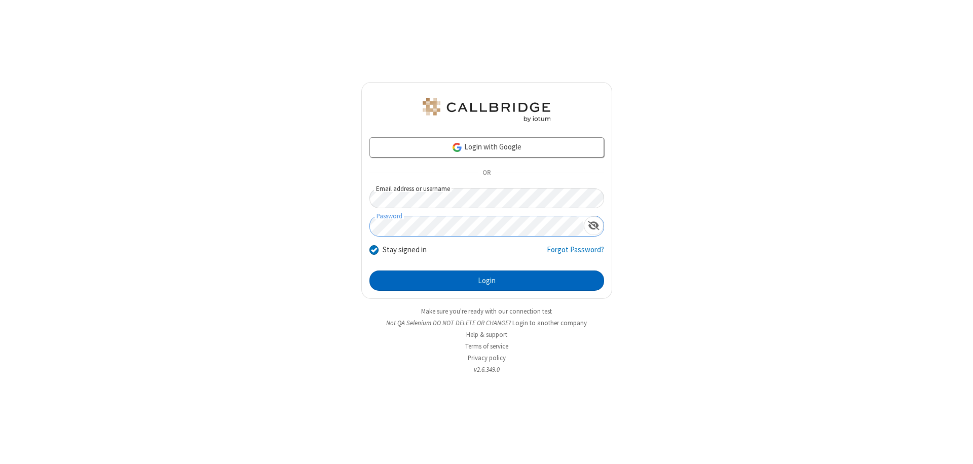
click at [487, 281] on button "Login" at bounding box center [487, 281] width 235 height 20
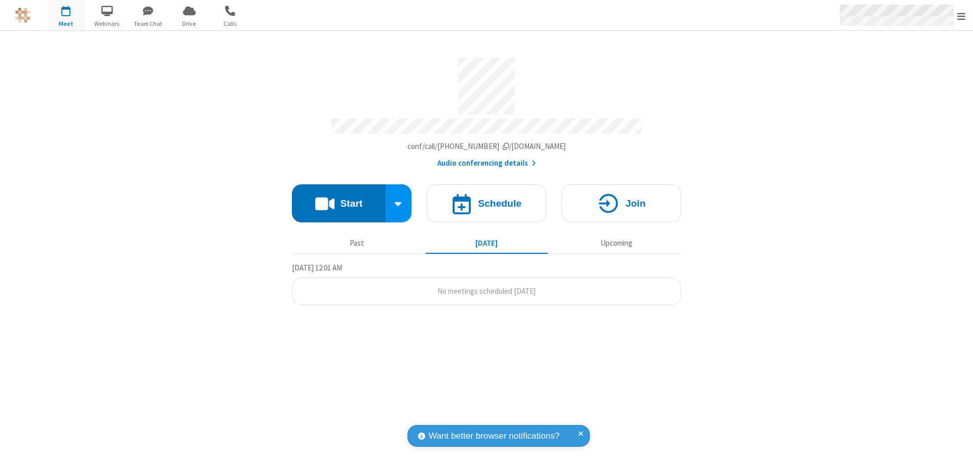
click at [962, 16] on span "Open menu" at bounding box center [962, 16] width 8 height 10
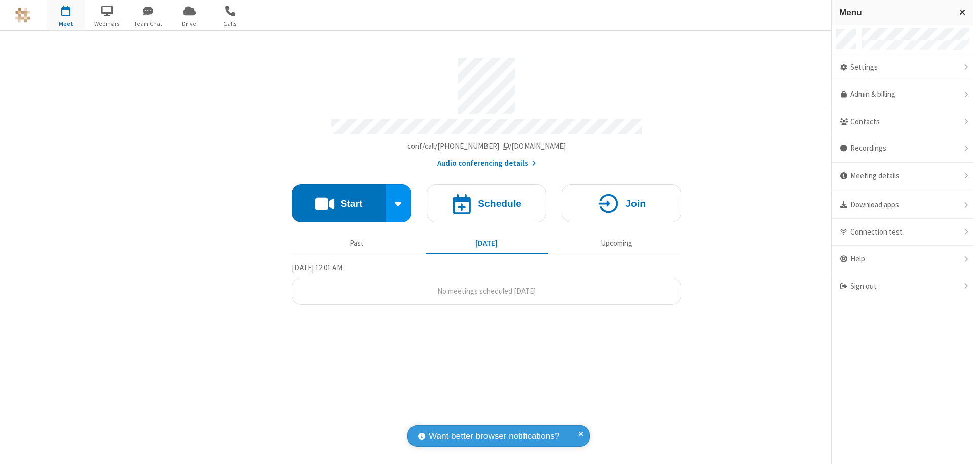
click at [902, 67] on div "Settings" at bounding box center [902, 67] width 141 height 27
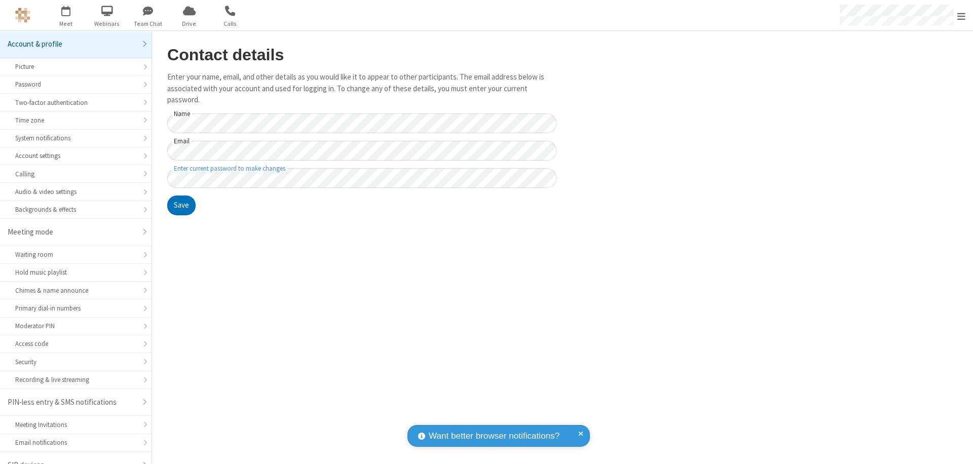
scroll to position [14, 0]
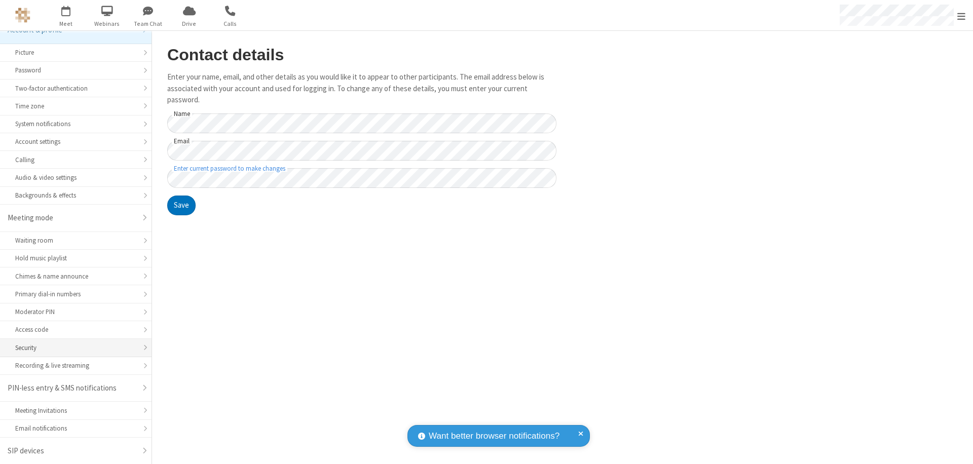
click at [72, 348] on div "Security" at bounding box center [75, 348] width 121 height 10
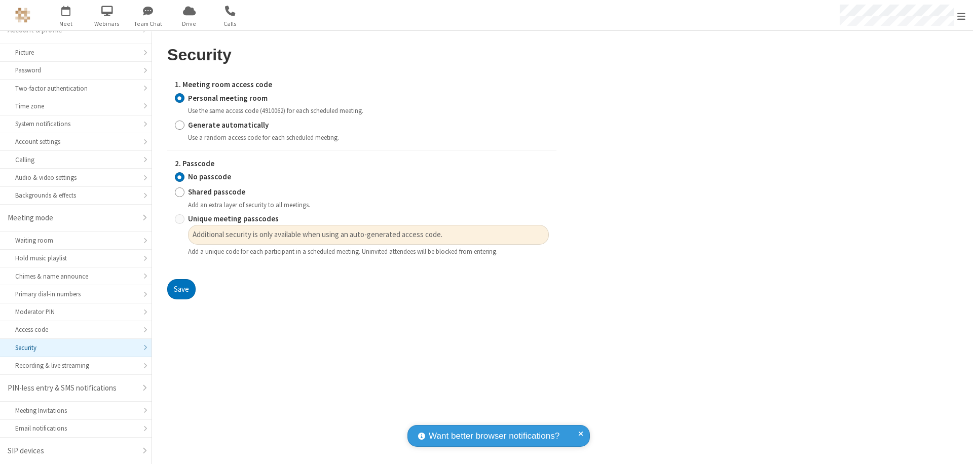
click at [179, 125] on input "Generate automatically" at bounding box center [180, 125] width 10 height 11
radio input "true"
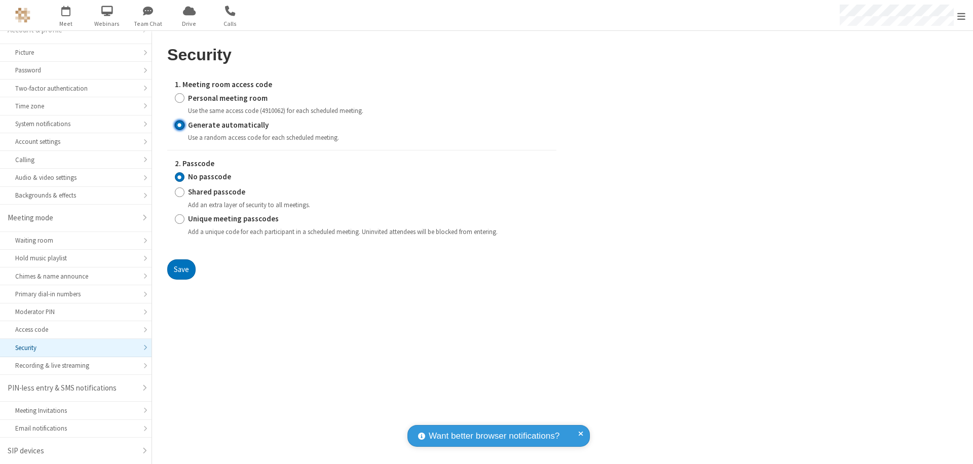
click at [179, 177] on input "No passcode" at bounding box center [180, 177] width 10 height 11
click at [181, 269] on button "Save" at bounding box center [181, 270] width 28 height 20
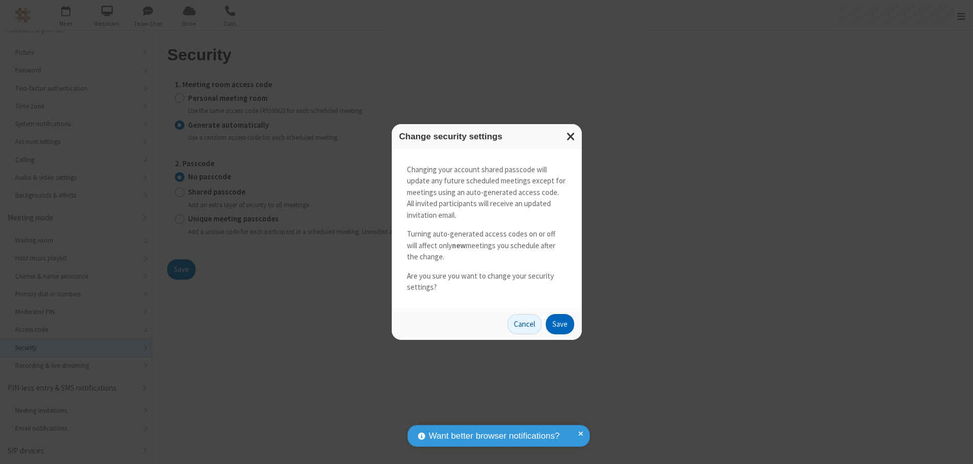
click at [560, 324] on button "Save" at bounding box center [560, 324] width 28 height 20
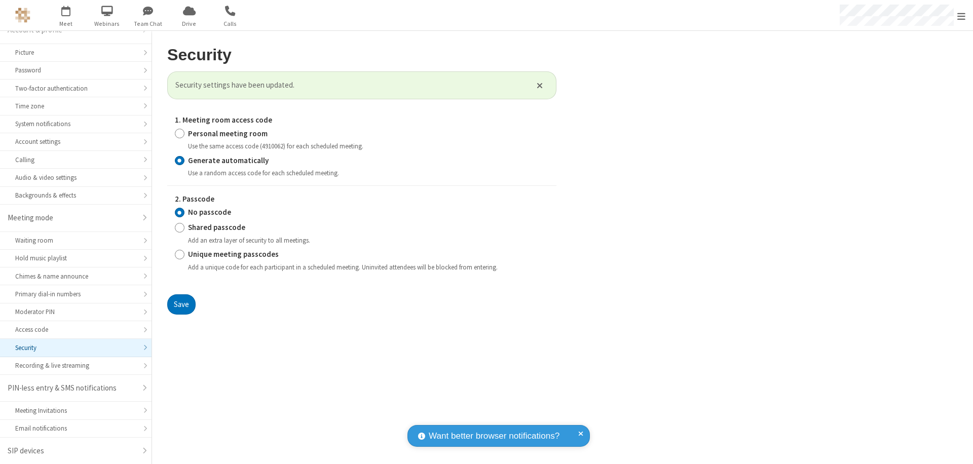
click at [962, 16] on span "Open menu" at bounding box center [962, 16] width 8 height 10
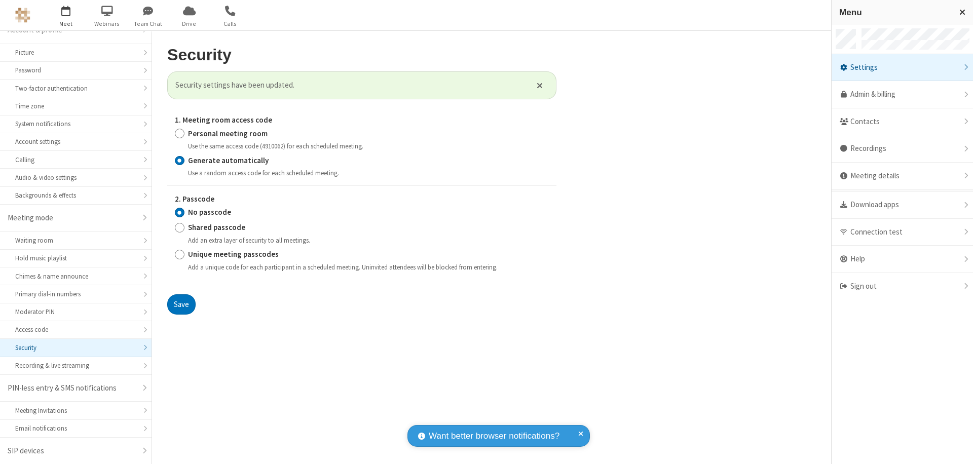
click at [66, 15] on span "button" at bounding box center [66, 10] width 38 height 17
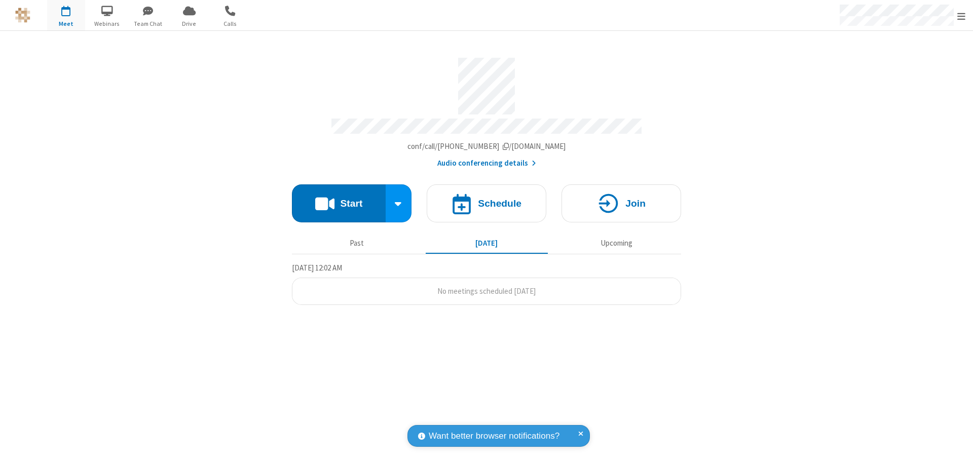
click at [487, 199] on h4 "Schedule" at bounding box center [500, 204] width 44 height 10
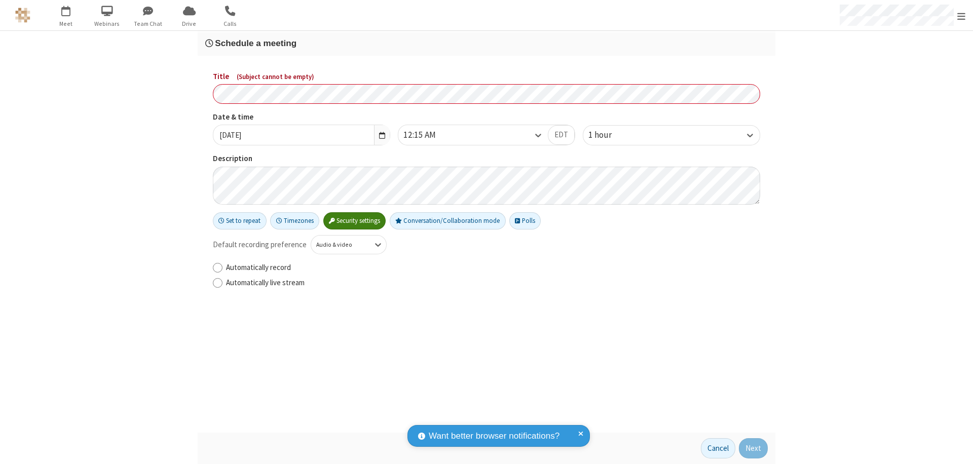
click at [487, 43] on h3 "Schedule a meeting" at bounding box center [486, 44] width 563 height 10
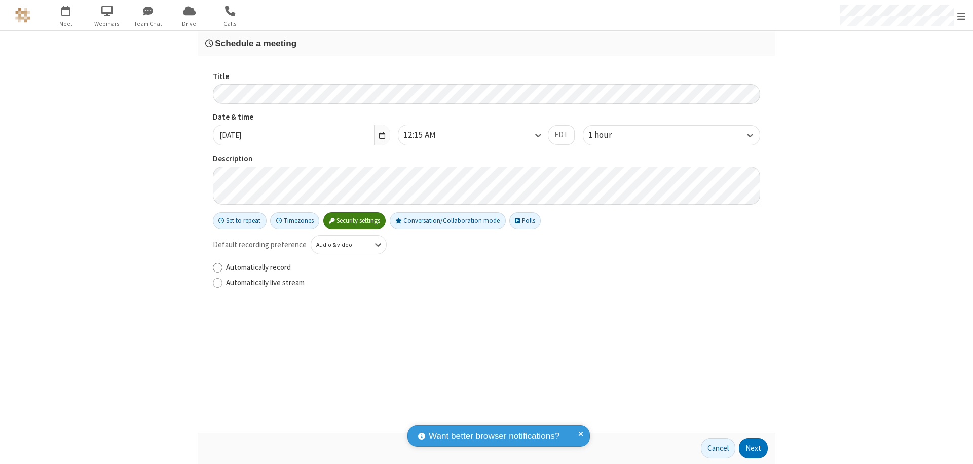
click at [754, 449] on button "Next" at bounding box center [753, 448] width 29 height 20
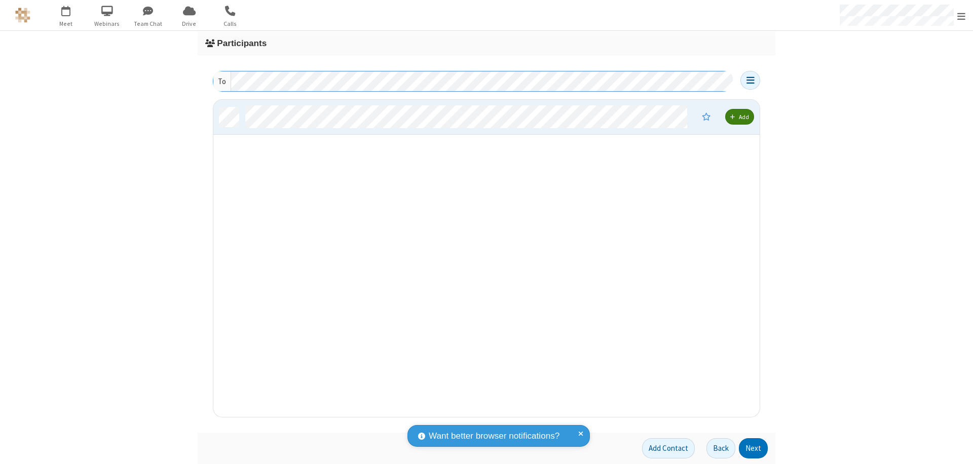
scroll to position [310, 539]
click at [754, 449] on button "Next" at bounding box center [753, 448] width 29 height 20
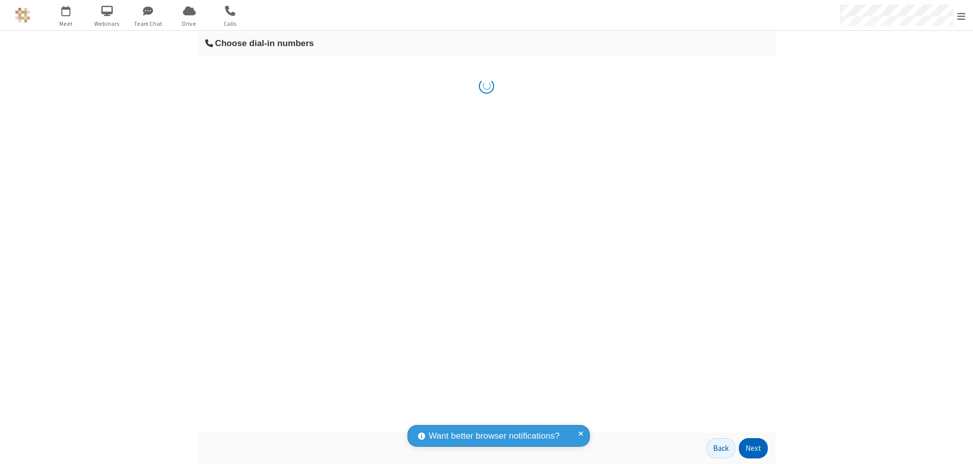
click at [754, 449] on button "Next" at bounding box center [753, 448] width 29 height 20
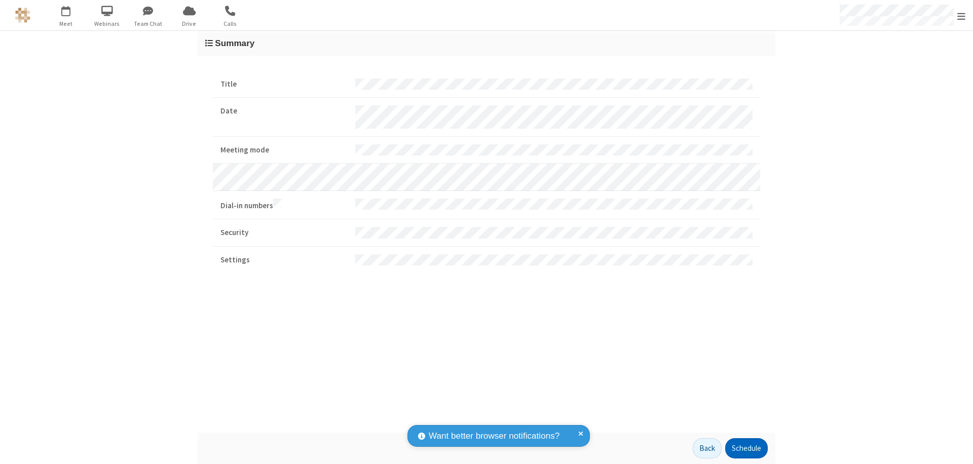
click at [746, 449] on button "Schedule" at bounding box center [746, 448] width 43 height 20
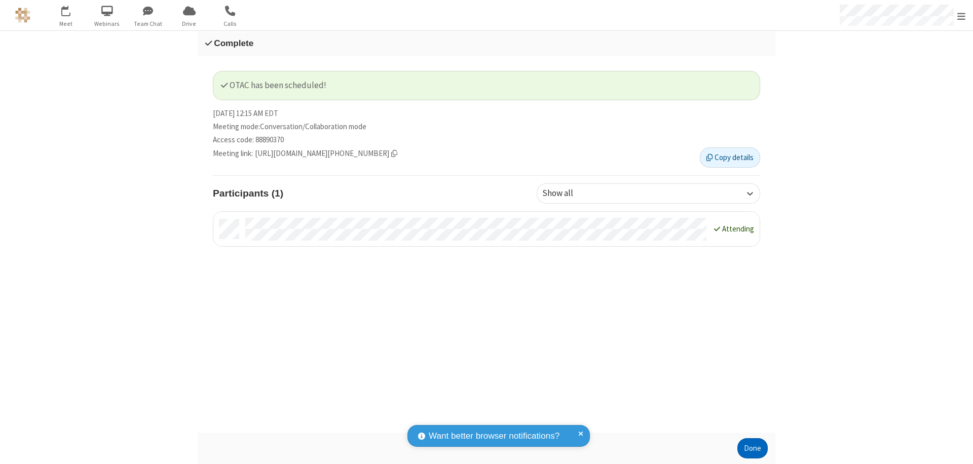
click at [753, 449] on button "Done" at bounding box center [753, 448] width 30 height 20
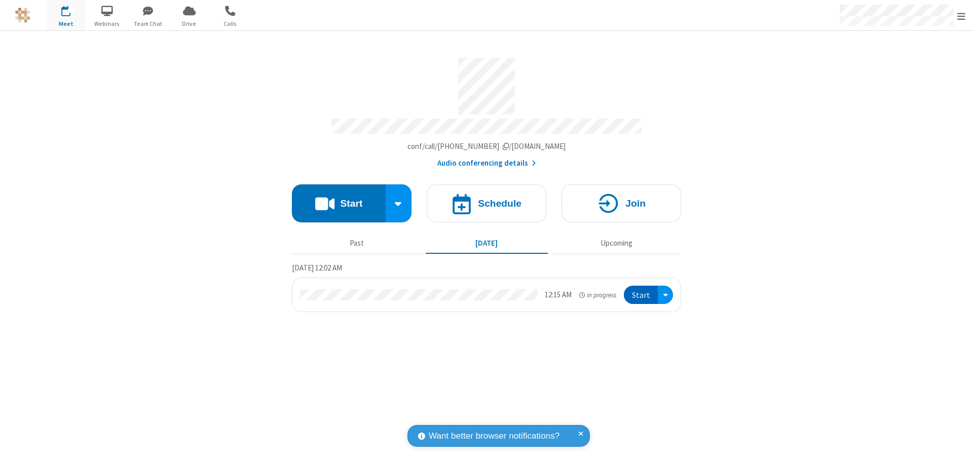
click at [642, 290] on button "Start" at bounding box center [641, 295] width 34 height 19
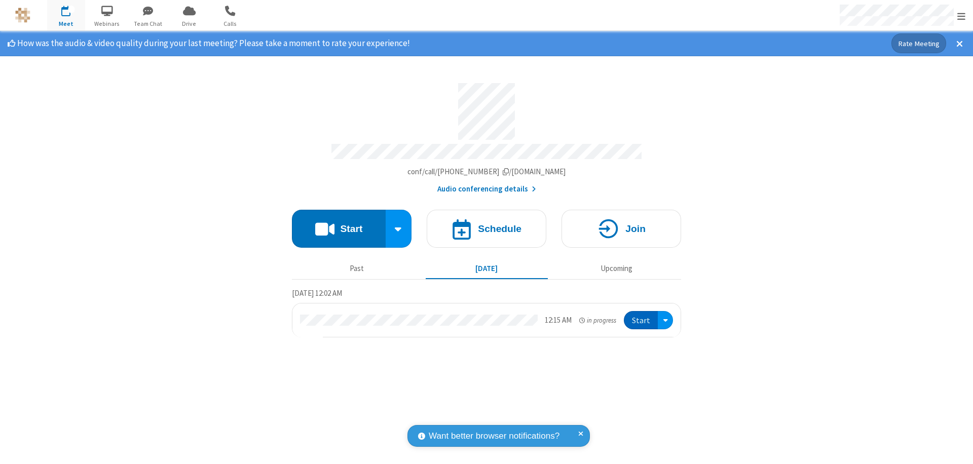
click at [962, 16] on span "Open menu" at bounding box center [962, 16] width 8 height 10
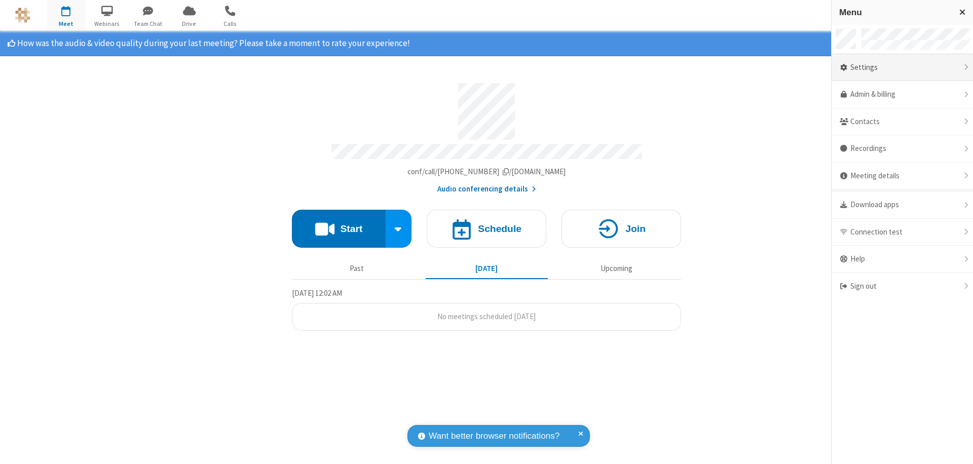
click at [902, 67] on div "Settings" at bounding box center [902, 67] width 141 height 27
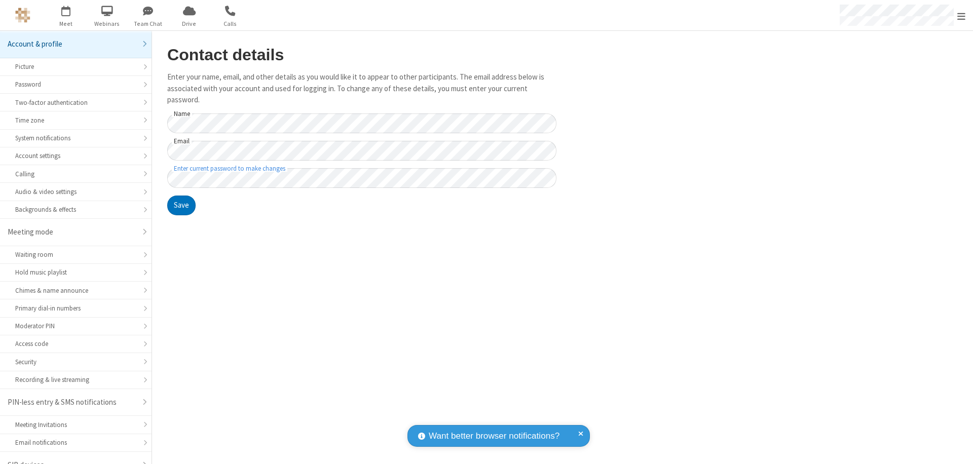
scroll to position [14, 0]
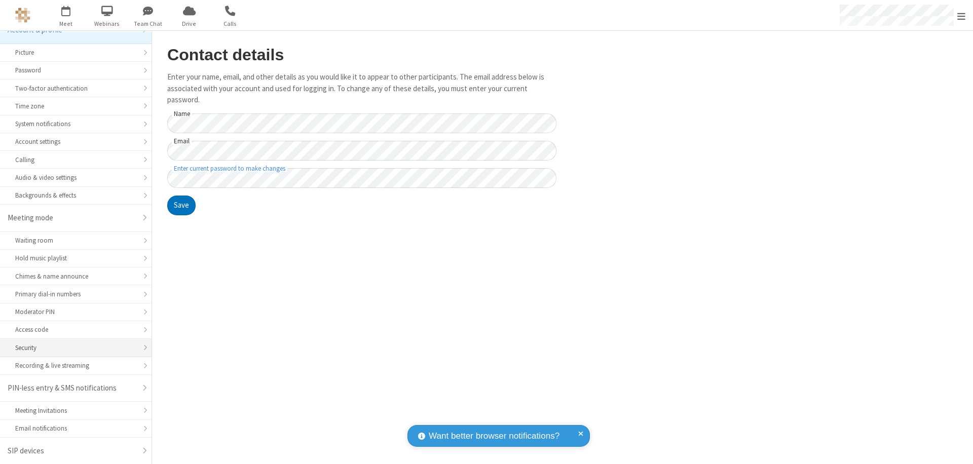
click at [72, 348] on div "Security" at bounding box center [75, 348] width 121 height 10
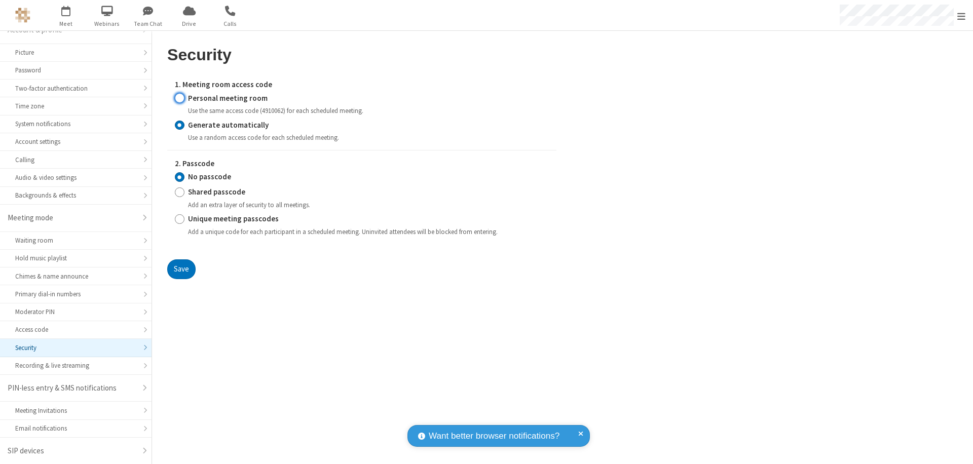
click at [179, 98] on input "Personal meeting room" at bounding box center [180, 98] width 10 height 11
radio input "true"
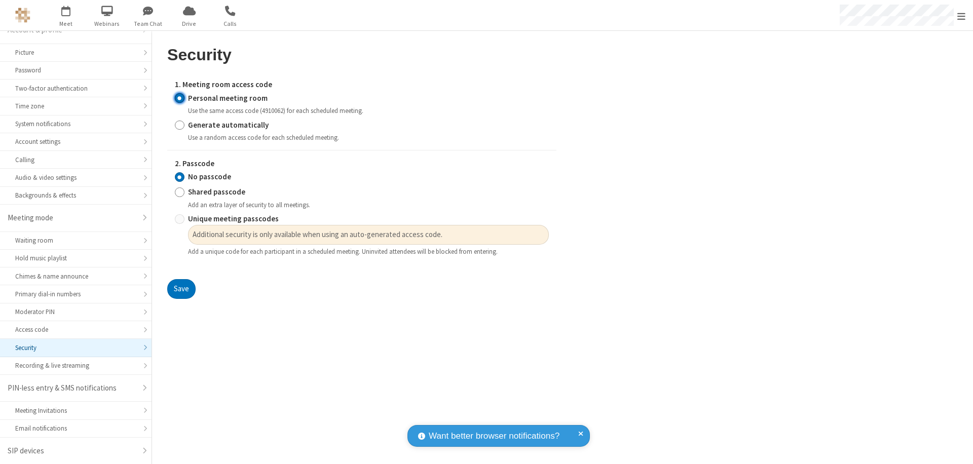
click at [179, 177] on input "No passcode" at bounding box center [180, 177] width 10 height 11
click at [181, 289] on button "Save" at bounding box center [181, 289] width 28 height 20
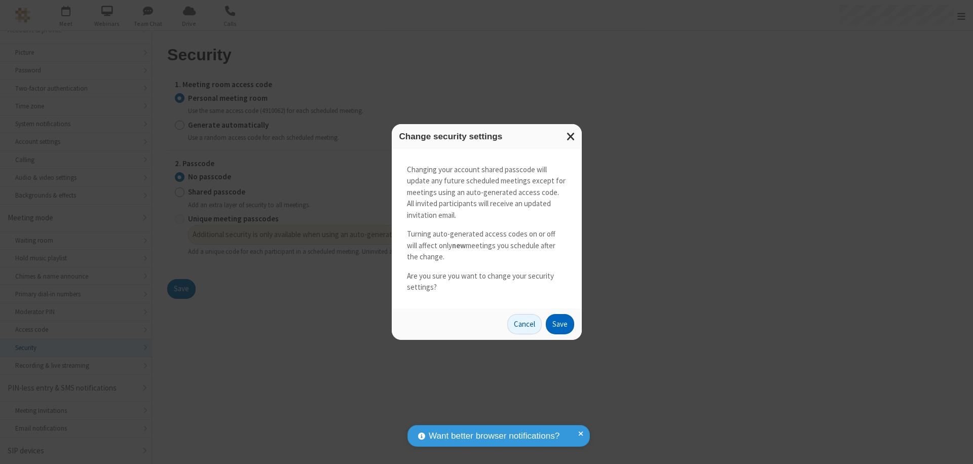
click at [560, 324] on button "Save" at bounding box center [560, 324] width 28 height 20
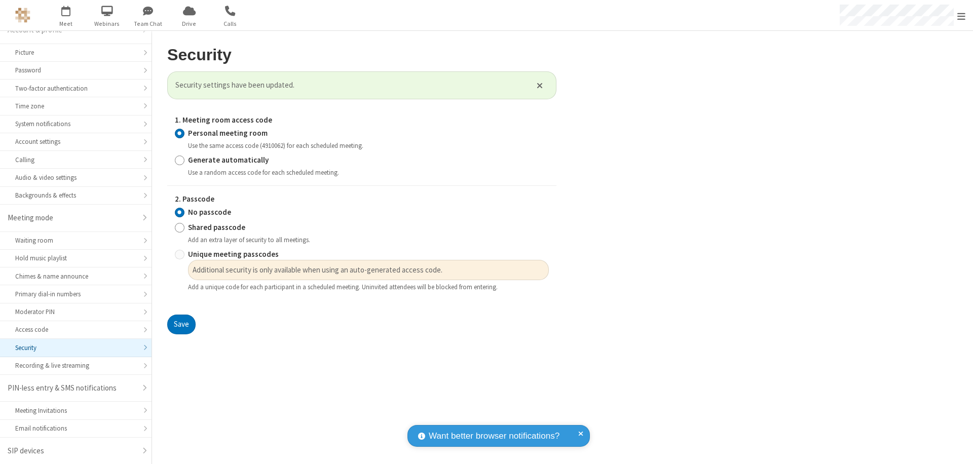
click at [962, 15] on span "Open menu" at bounding box center [962, 16] width 8 height 10
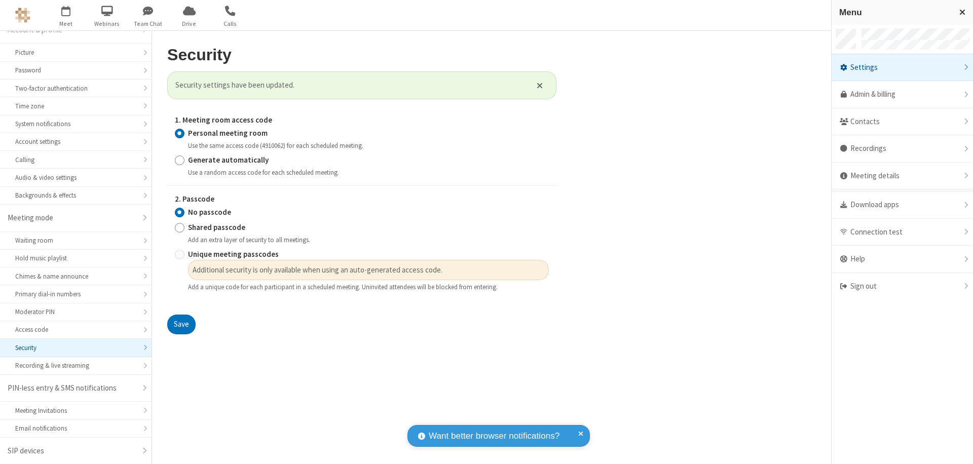
click at [902, 286] on div "Sign out" at bounding box center [902, 286] width 141 height 27
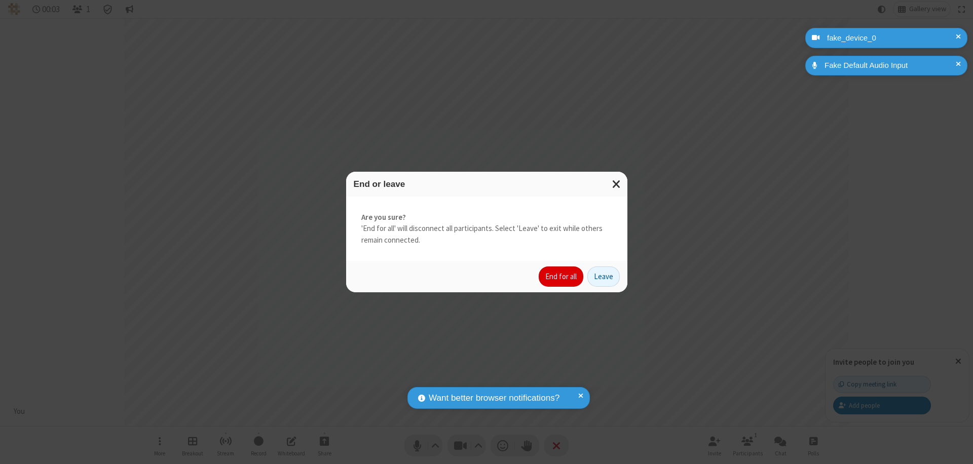
click at [562, 277] on button "End for all" at bounding box center [561, 277] width 45 height 20
